Goal: Task Accomplishment & Management: Use online tool/utility

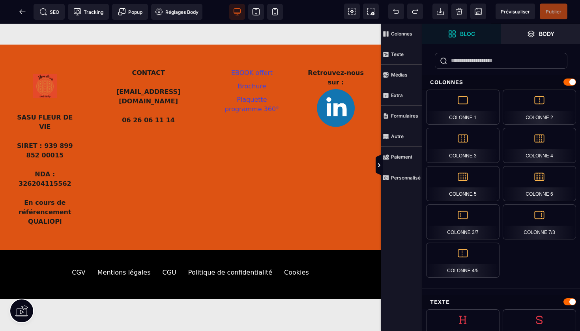
scroll to position [1370, 0]
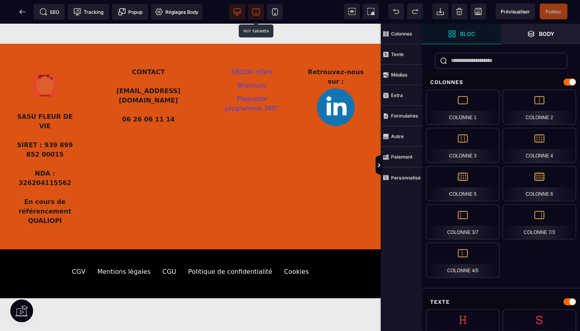
click at [259, 8] on icon at bounding box center [256, 12] width 8 height 8
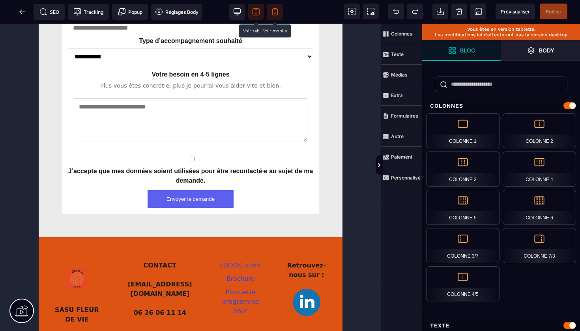
click at [276, 9] on icon at bounding box center [275, 12] width 8 height 8
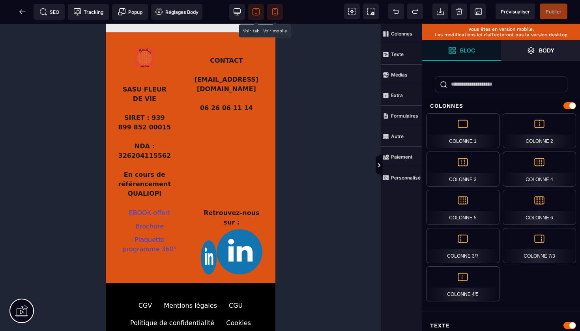
scroll to position [2192, 0]
click at [207, 241] on img at bounding box center [209, 258] width 16 height 34
select select
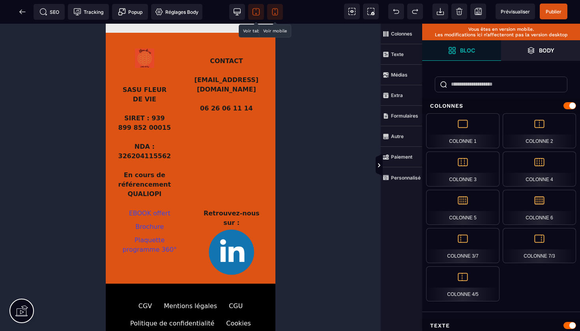
click at [256, 10] on icon at bounding box center [256, 12] width 8 height 8
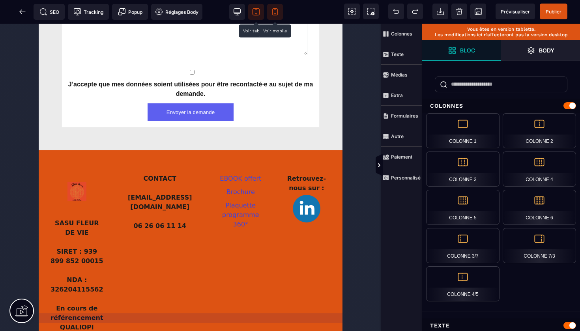
scroll to position [1460, 0]
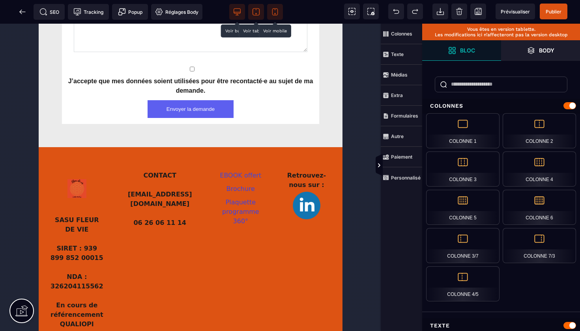
click at [237, 11] on icon at bounding box center [237, 12] width 8 height 8
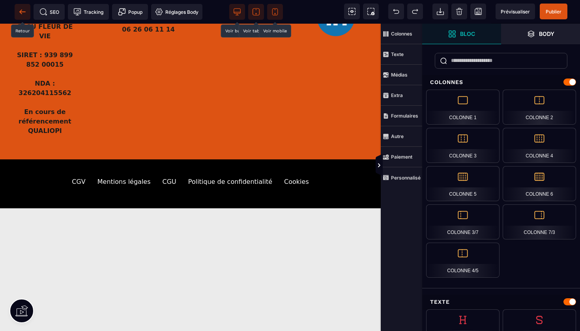
click at [22, 12] on icon at bounding box center [22, 11] width 6 height 0
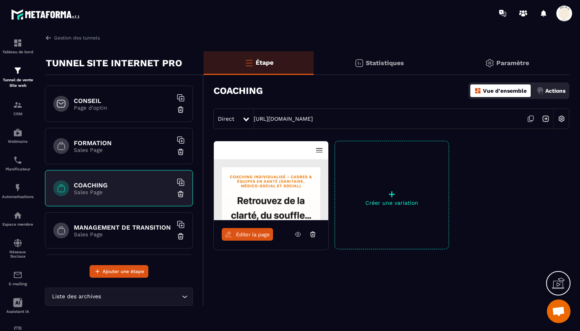
scroll to position [83, 0]
click at [110, 233] on p "Sales Page" at bounding box center [123, 235] width 99 height 6
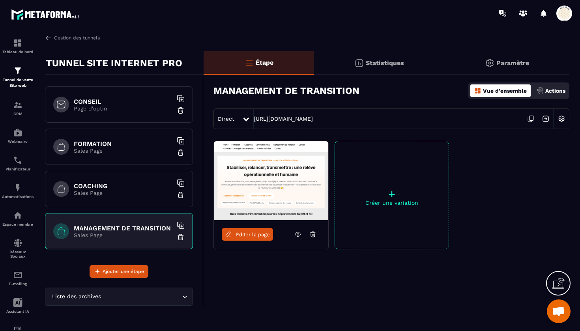
click at [255, 235] on span "Éditer la page" at bounding box center [253, 235] width 34 height 6
